Goal: Task Accomplishment & Management: Manage account settings

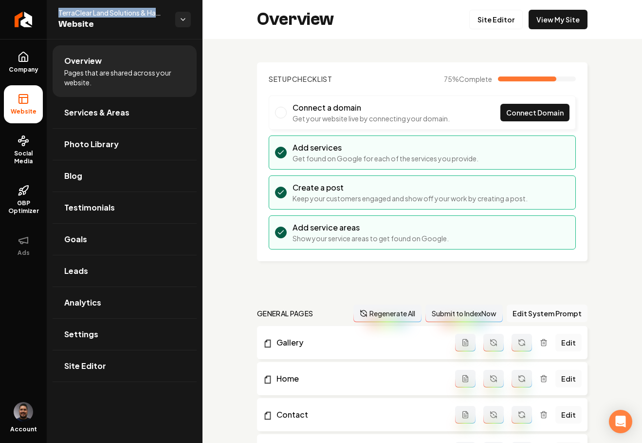
drag, startPoint x: 56, startPoint y: 12, endPoint x: 165, endPoint y: 15, distance: 109.2
click at [165, 15] on div "TerraClear Land Solutions & Hauling LLC Website" at bounding box center [125, 19] width 156 height 39
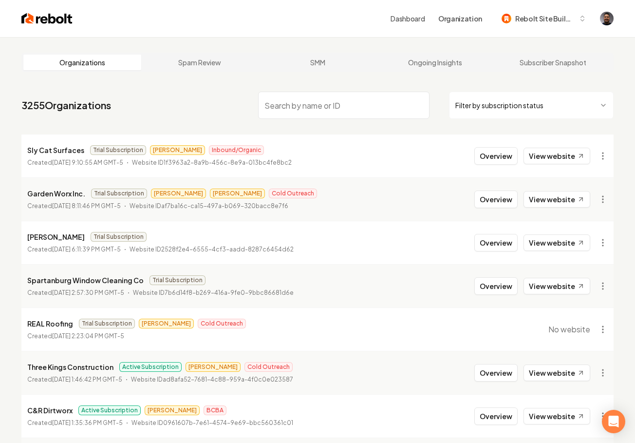
click at [289, 108] on input "search" at bounding box center [343, 105] width 171 height 27
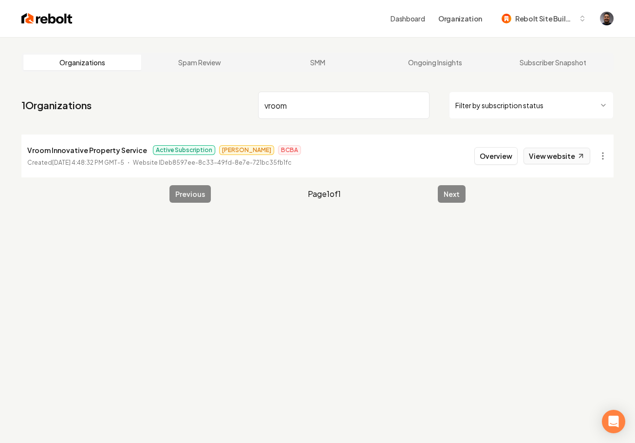
type input "vroom"
click at [556, 153] on link "View website" at bounding box center [557, 156] width 67 height 17
click at [490, 142] on li "Vroom Innovative Property Service Active Subscription James BCBA Created Septem…" at bounding box center [317, 155] width 592 height 43
click at [494, 148] on button "Overview" at bounding box center [495, 156] width 43 height 18
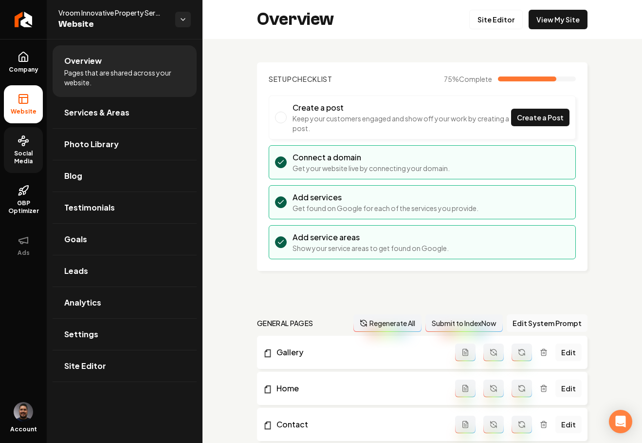
click at [37, 154] on span "Social Media" at bounding box center [23, 158] width 39 height 16
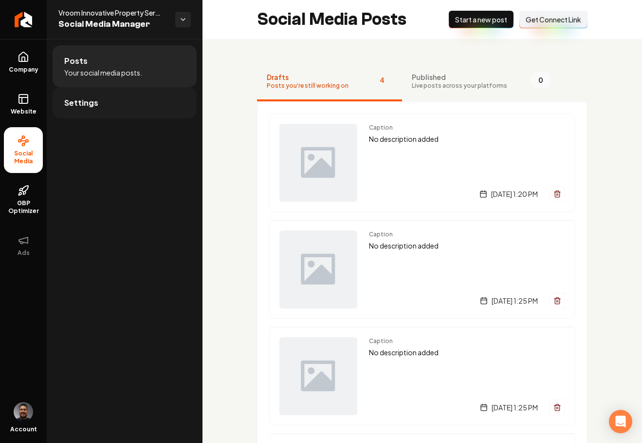
click at [114, 104] on link "Settings" at bounding box center [125, 102] width 144 height 31
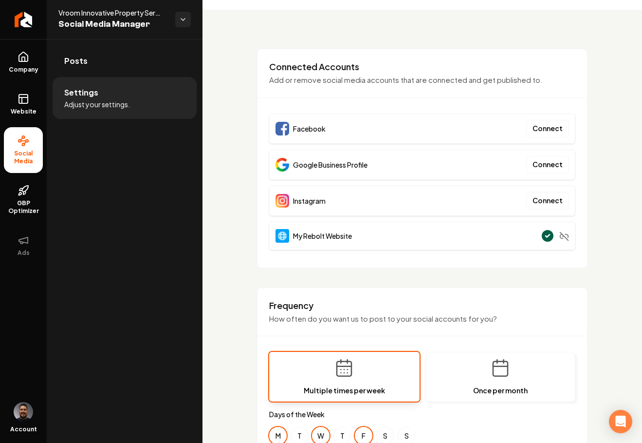
scroll to position [31, 0]
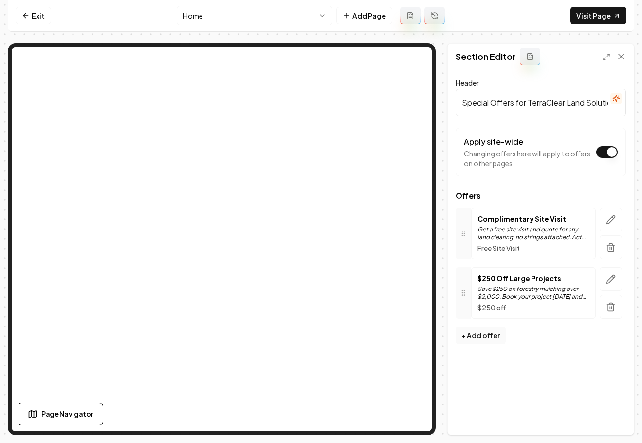
click at [611, 310] on icon "button" at bounding box center [611, 307] width 6 height 6
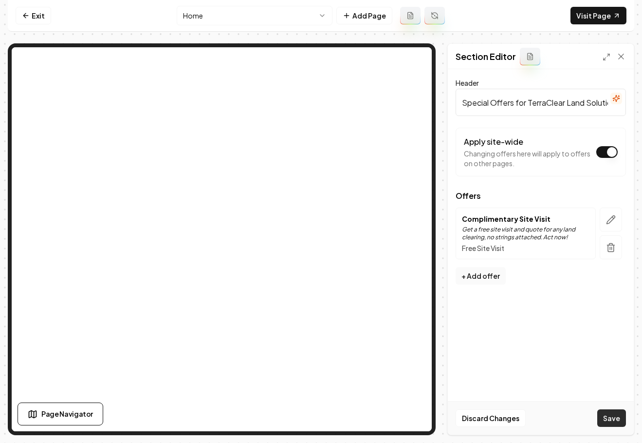
click at [601, 414] on button "Save" at bounding box center [612, 418] width 29 height 18
drag, startPoint x: 33, startPoint y: 19, endPoint x: 40, endPoint y: 15, distance: 7.9
click at [33, 19] on link "Exit" at bounding box center [34, 16] width 36 height 18
